Goal: Information Seeking & Learning: Learn about a topic

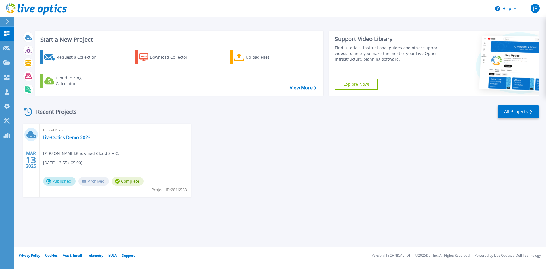
click at [75, 137] on link "LiveOptics Demo 2023" at bounding box center [66, 137] width 47 height 6
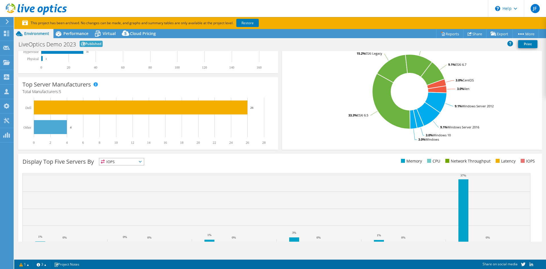
scroll to position [141, 0]
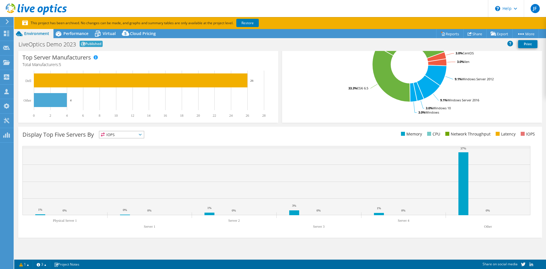
select select "USD"
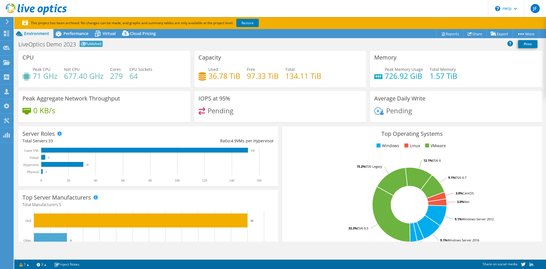
scroll to position [0, 0]
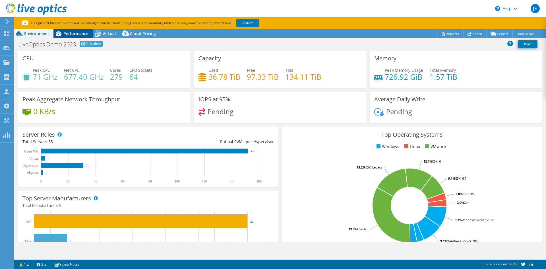
click at [70, 31] on span "Performance" at bounding box center [75, 33] width 25 height 5
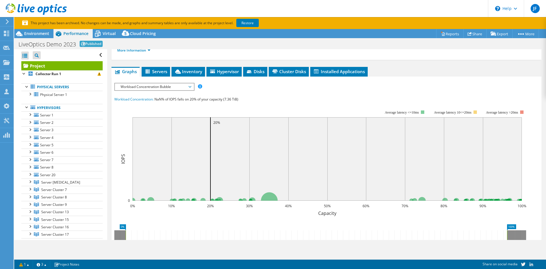
scroll to position [57, 0]
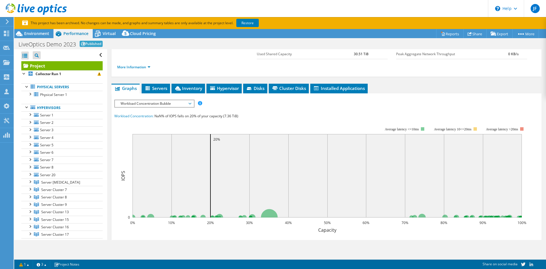
click at [167, 102] on span "Workload Concentration Bubble" at bounding box center [154, 103] width 73 height 7
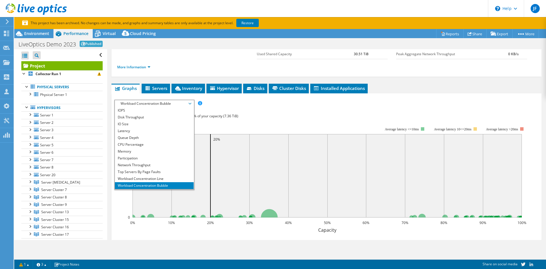
click at [141, 105] on span "Workload Concentration Bubble" at bounding box center [154, 103] width 73 height 7
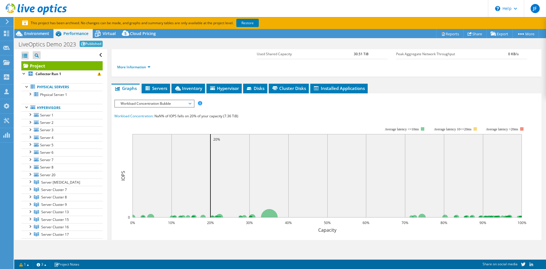
click at [143, 104] on span "Workload Concentration Bubble" at bounding box center [154, 103] width 73 height 7
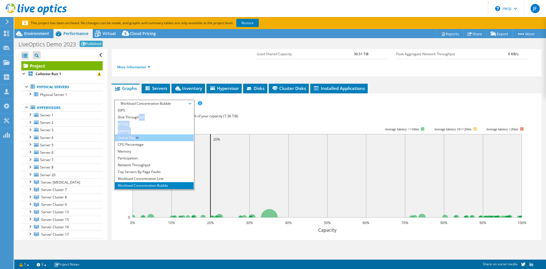
drag, startPoint x: 138, startPoint y: 115, endPoint x: 136, endPoint y: 140, distance: 25.4
click at [136, 140] on ul "IOPS Disk Throughput IO Size Latency Queue Depth CPU Percentage Memory Page Fau…" at bounding box center [154, 148] width 79 height 82
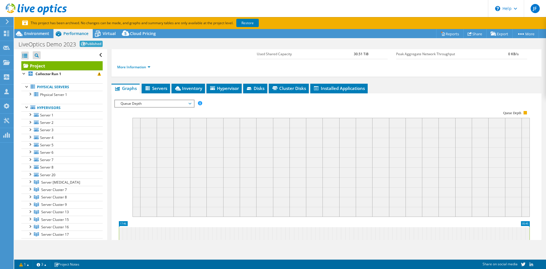
click at [188, 113] on rect at bounding box center [321, 160] width 415 height 114
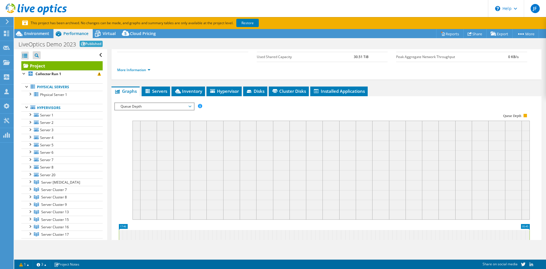
click at [179, 105] on span "Queue Depth" at bounding box center [154, 106] width 73 height 7
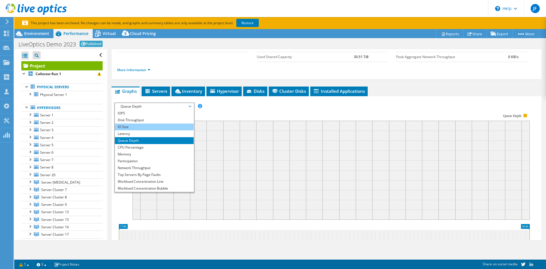
click at [144, 129] on li "IO Size" at bounding box center [154, 126] width 79 height 7
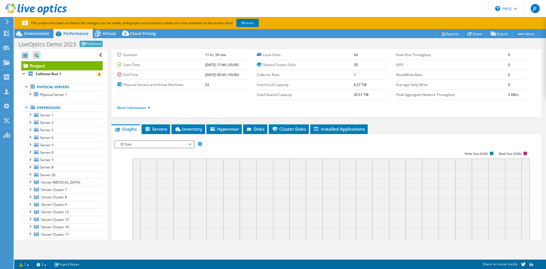
scroll to position [0, 0]
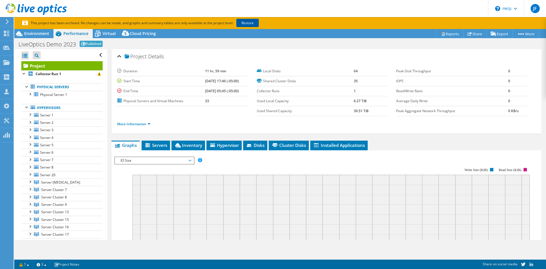
click at [254, 22] on link "Restore" at bounding box center [247, 23] width 22 height 8
click at [79, 24] on p "This project has been archived. No changes can be made, and graphs and summary …" at bounding box center [161, 23] width 279 height 6
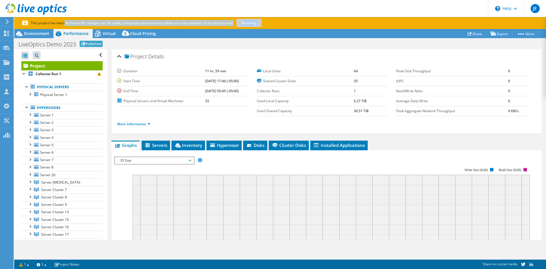
click at [79, 24] on p "This project has been archived. No changes can be made, and graphs and summary …" at bounding box center [161, 23] width 279 height 6
click at [125, 23] on p "This project has been archived. No changes can be made, and graphs and summary …" at bounding box center [161, 23] width 279 height 6
